Goal: Task Accomplishment & Management: Use online tool/utility

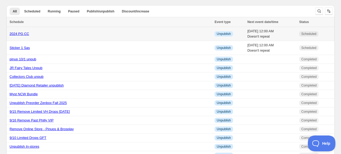
click at [20, 35] on link "2024 PG CC" at bounding box center [20, 34] width 20 height 4
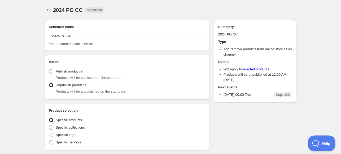
radio input "true"
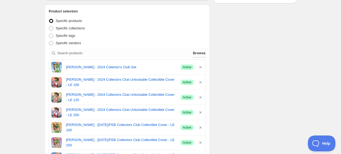
scroll to position [80, 0]
